Goal: Task Accomplishment & Management: Manage account settings

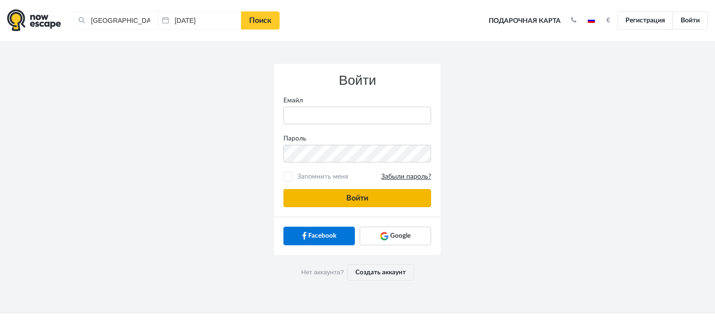
type input "anatoly@imaginaris.ee"
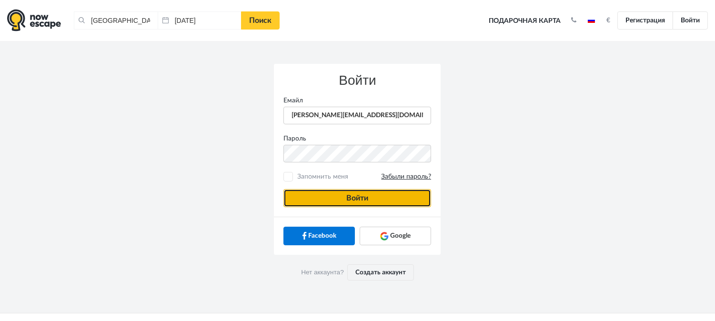
click at [378, 190] on button "Войти" at bounding box center [357, 198] width 148 height 18
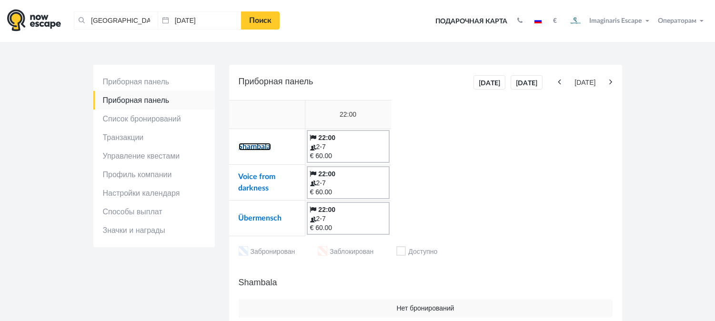
click at [265, 148] on link "Shambala" at bounding box center [255, 147] width 32 height 8
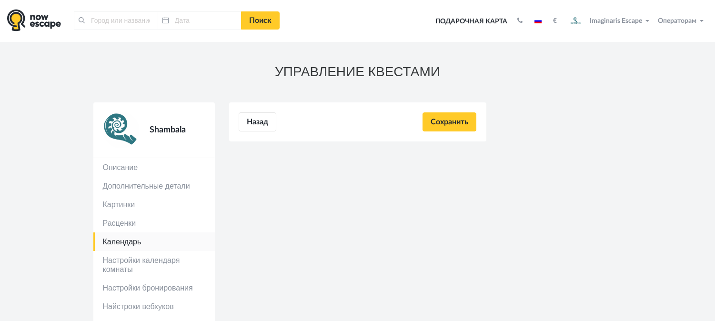
type input "[GEOGRAPHIC_DATA], [GEOGRAPHIC_DATA]"
type input "[DATE]"
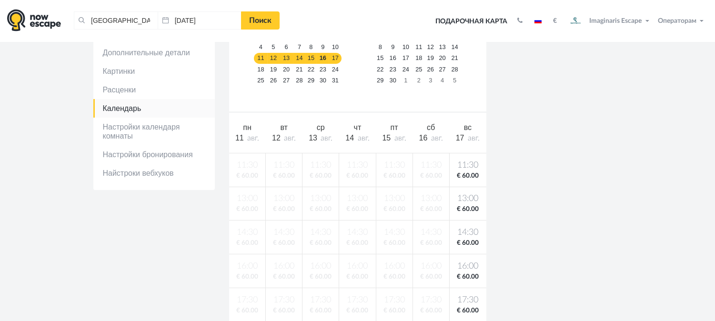
scroll to position [113, 0]
